Goal: Navigation & Orientation: Find specific page/section

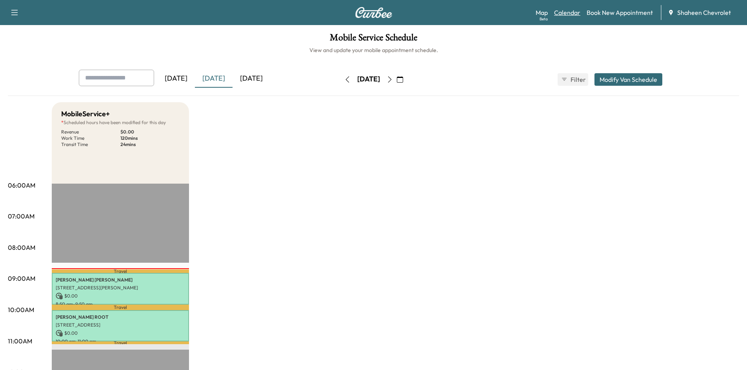
click at [569, 16] on link "Calendar" at bounding box center [567, 12] width 26 height 9
click at [545, 13] on link "Map Beta" at bounding box center [541, 12] width 12 height 9
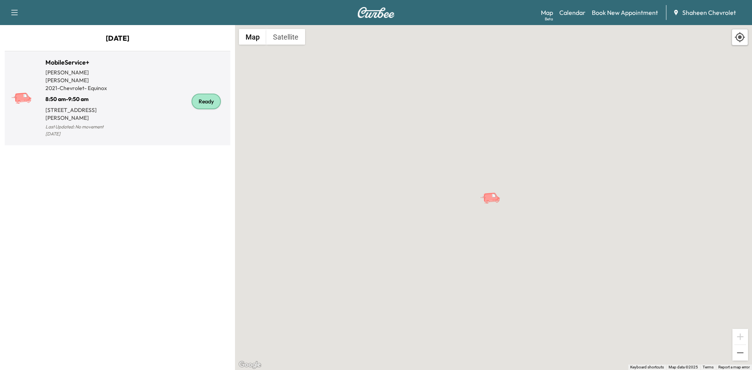
click at [171, 107] on div "Ready" at bounding box center [173, 101] width 110 height 75
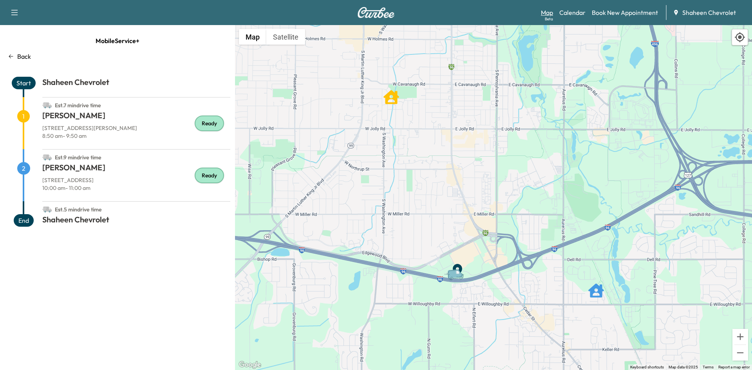
click at [549, 13] on link "Map Beta" at bounding box center [547, 12] width 12 height 9
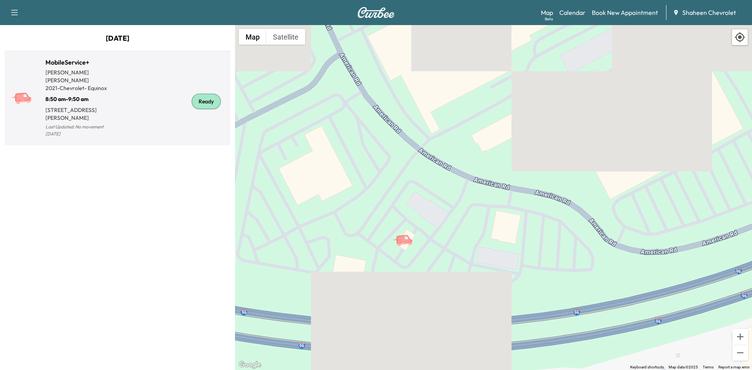
click at [136, 95] on div "Ready" at bounding box center [173, 101] width 110 height 75
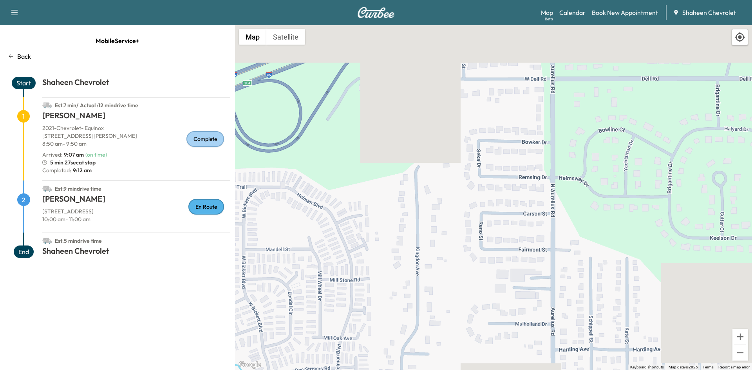
drag, startPoint x: 439, startPoint y: 83, endPoint x: 453, endPoint y: 250, distance: 167.5
click at [453, 250] on div "To activate drag with keyboard, press Alt + Enter. Once in keyboard drag state,…" at bounding box center [493, 197] width 517 height 345
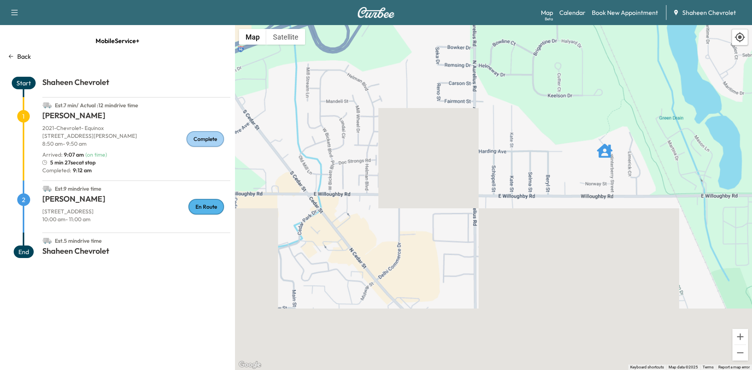
drag, startPoint x: 462, startPoint y: 268, endPoint x: 412, endPoint y: 145, distance: 132.0
click at [412, 145] on div "To activate drag with keyboard, press Alt + Enter. Once in keyboard drag state,…" at bounding box center [493, 197] width 517 height 345
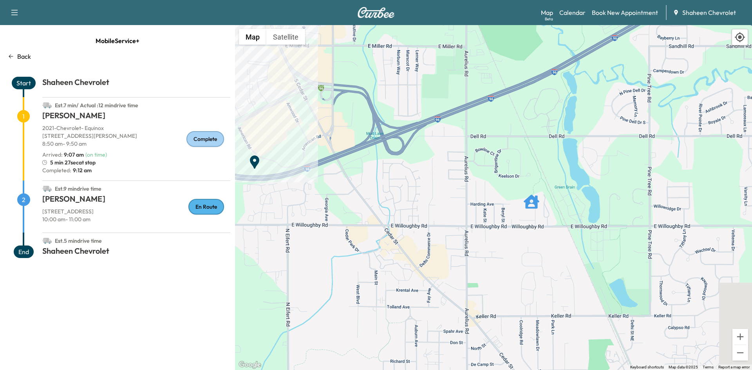
drag, startPoint x: 429, startPoint y: 205, endPoint x: 444, endPoint y: 236, distance: 34.9
click at [444, 236] on div "To activate drag with keyboard, press Alt + Enter. Once in keyboard drag state,…" at bounding box center [493, 197] width 517 height 345
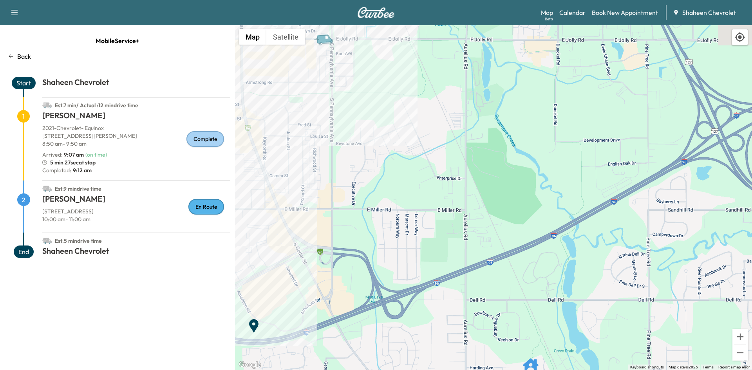
drag, startPoint x: 431, startPoint y: 174, endPoint x: 321, endPoint y: 165, distance: 110.9
click at [321, 165] on div "To activate drag with keyboard, press Alt + Enter. Once in keyboard drag state,…" at bounding box center [493, 197] width 517 height 345
